Goal: Task Accomplishment & Management: Use online tool/utility

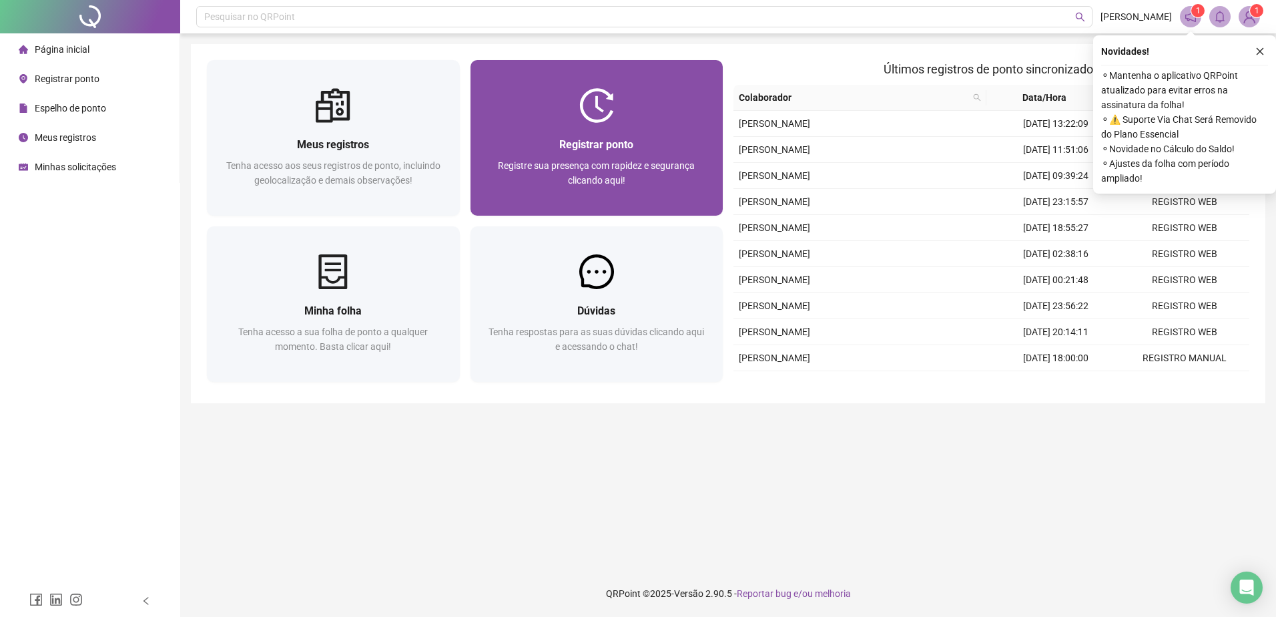
click at [593, 138] on span "Registrar ponto" at bounding box center [596, 144] width 74 height 13
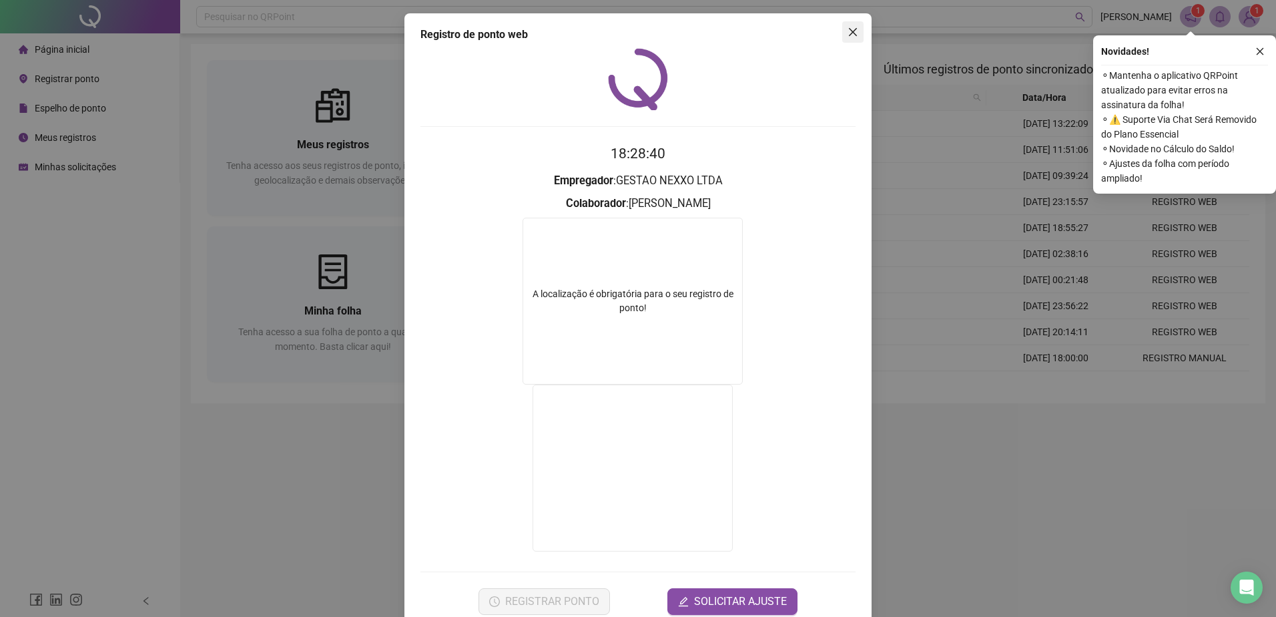
click at [851, 27] on icon "close" at bounding box center [853, 32] width 11 height 11
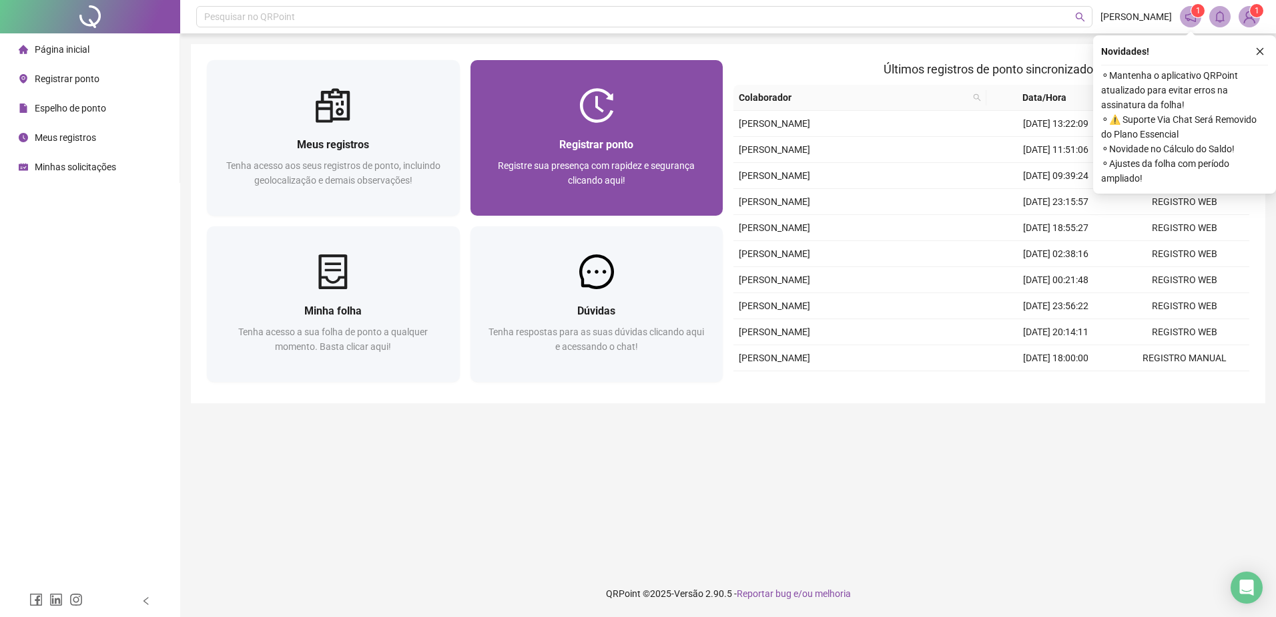
click at [650, 76] on div "Registrar ponto Registre sua presença com rapidez e segurança clicando aqui!" at bounding box center [597, 138] width 253 height 156
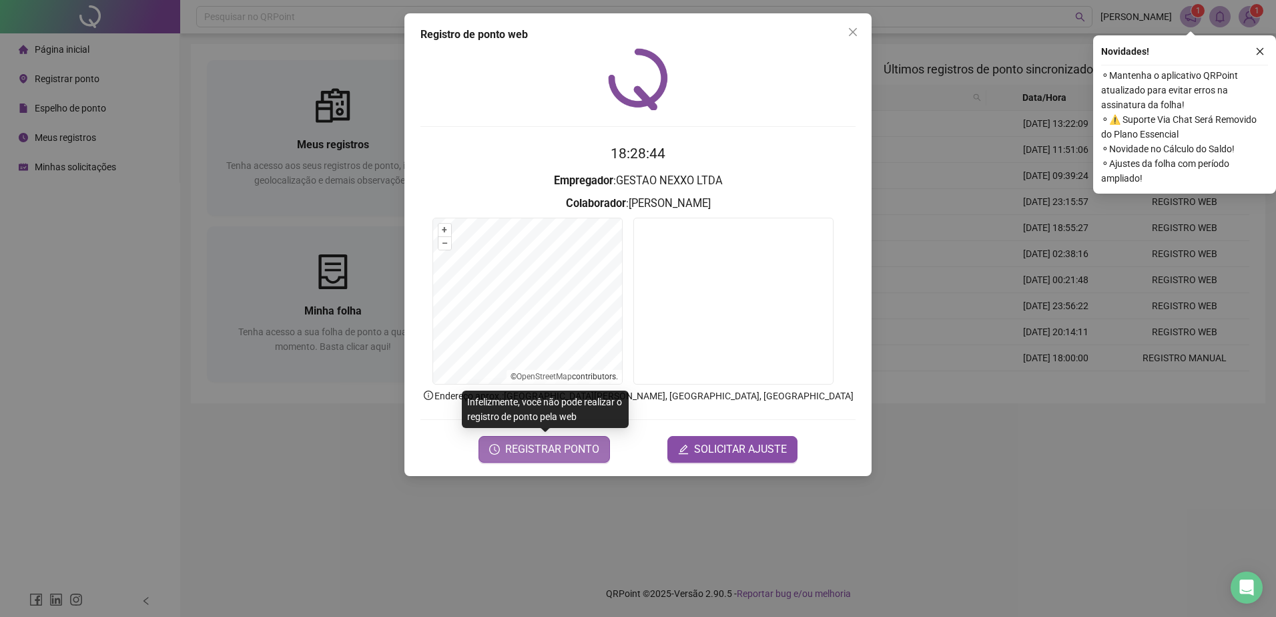
click at [600, 448] on button "REGISTRAR PONTO" at bounding box center [545, 449] width 132 height 27
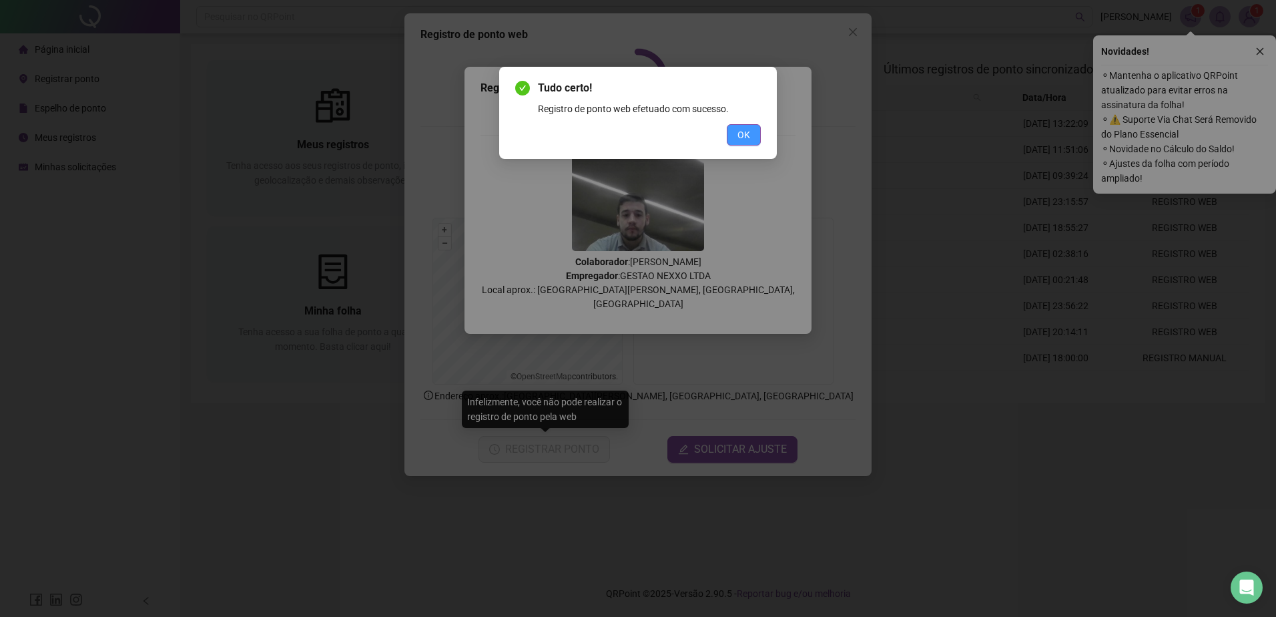
click at [748, 136] on span "OK" at bounding box center [744, 135] width 13 height 15
